Goal: Transaction & Acquisition: Purchase product/service

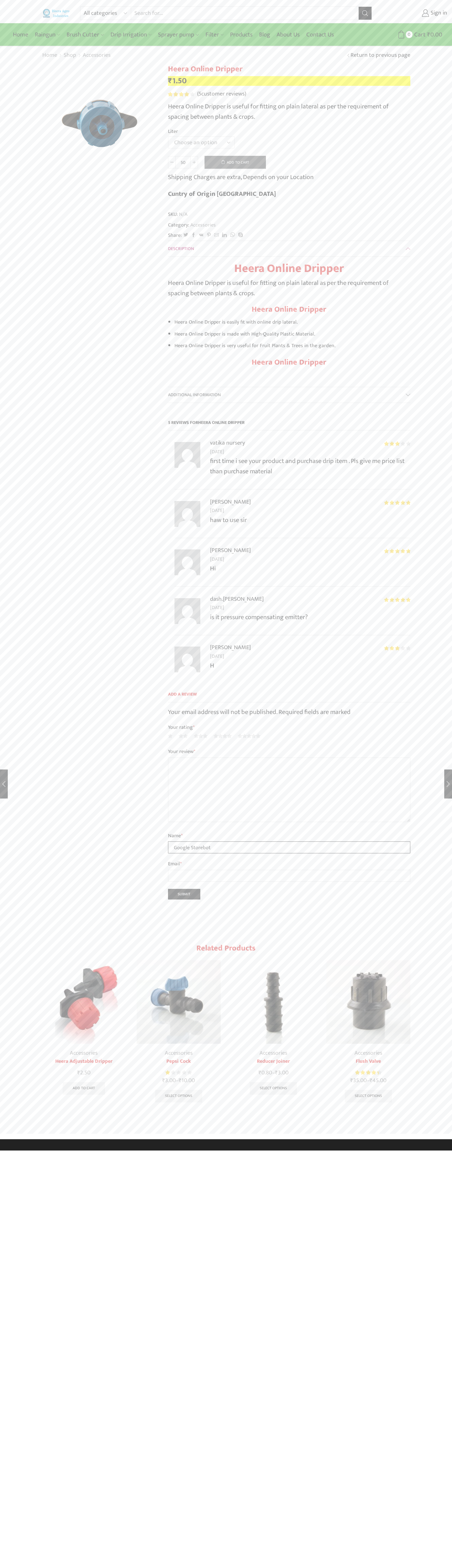
type input "Google Storebot"
click at [29, 29] on link "Home" at bounding box center [21, 35] width 22 height 15
click at [436, 876] on div "All categories Accessories Air Release Valve Brush Cutter Domestic Use Drip Irr…" at bounding box center [226, 570] width 452 height 1139
click at [160, 1150] on html "All categories Accessories Air Release Valve Brush Cutter Domestic Use Drip Irr…" at bounding box center [226, 575] width 452 height 1150
click at [15, 1150] on html "All categories Accessories Air Release Valve Brush Cutter Domestic Use Drip Irr…" at bounding box center [226, 575] width 452 height 1150
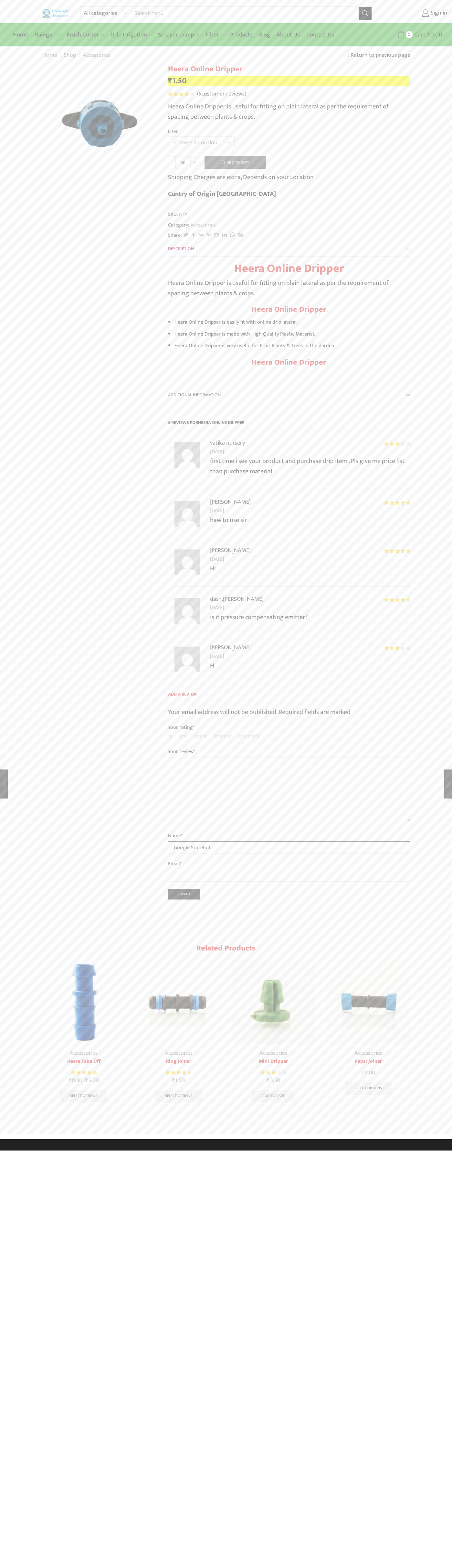
type input "Google Storebot"
type input "1"
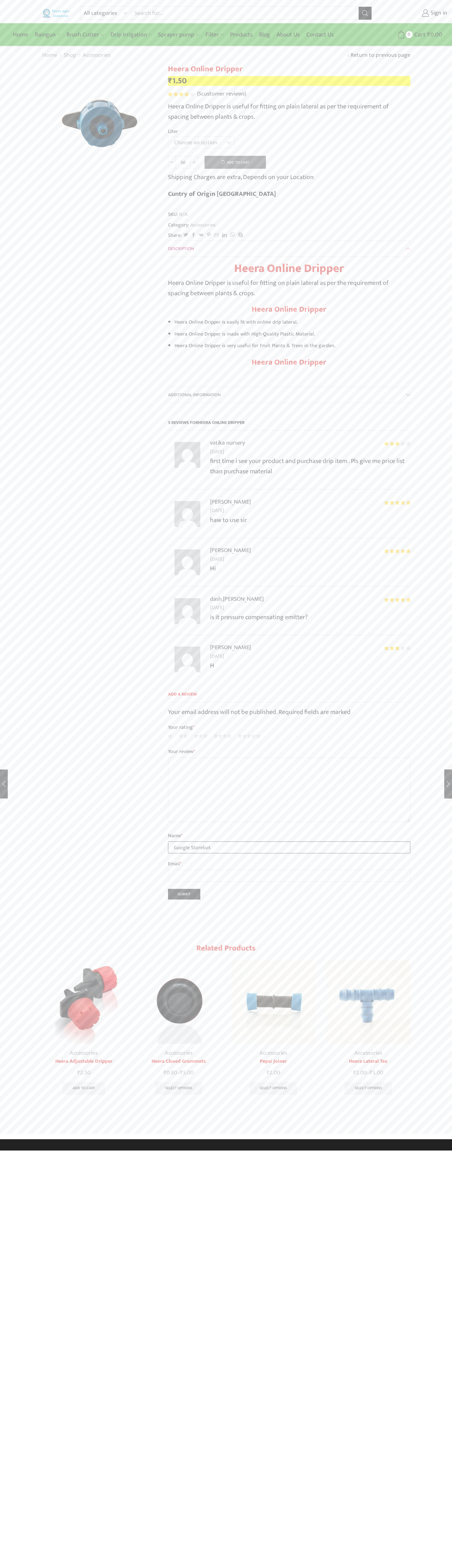
type input "Google Storebot"
click at [414, 13] on link "Sign in" at bounding box center [414, 13] width 66 height 12
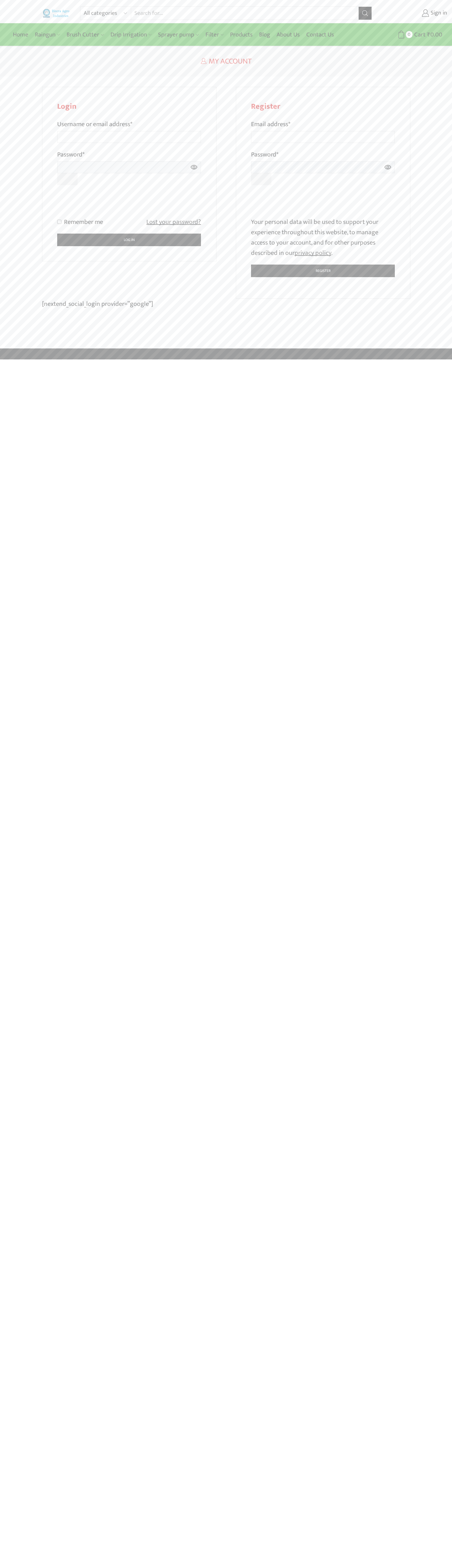
click at [129, 222] on p "Remember me Lost your password?" at bounding box center [129, 222] width 144 height 10
